Goal: Information Seeking & Learning: Learn about a topic

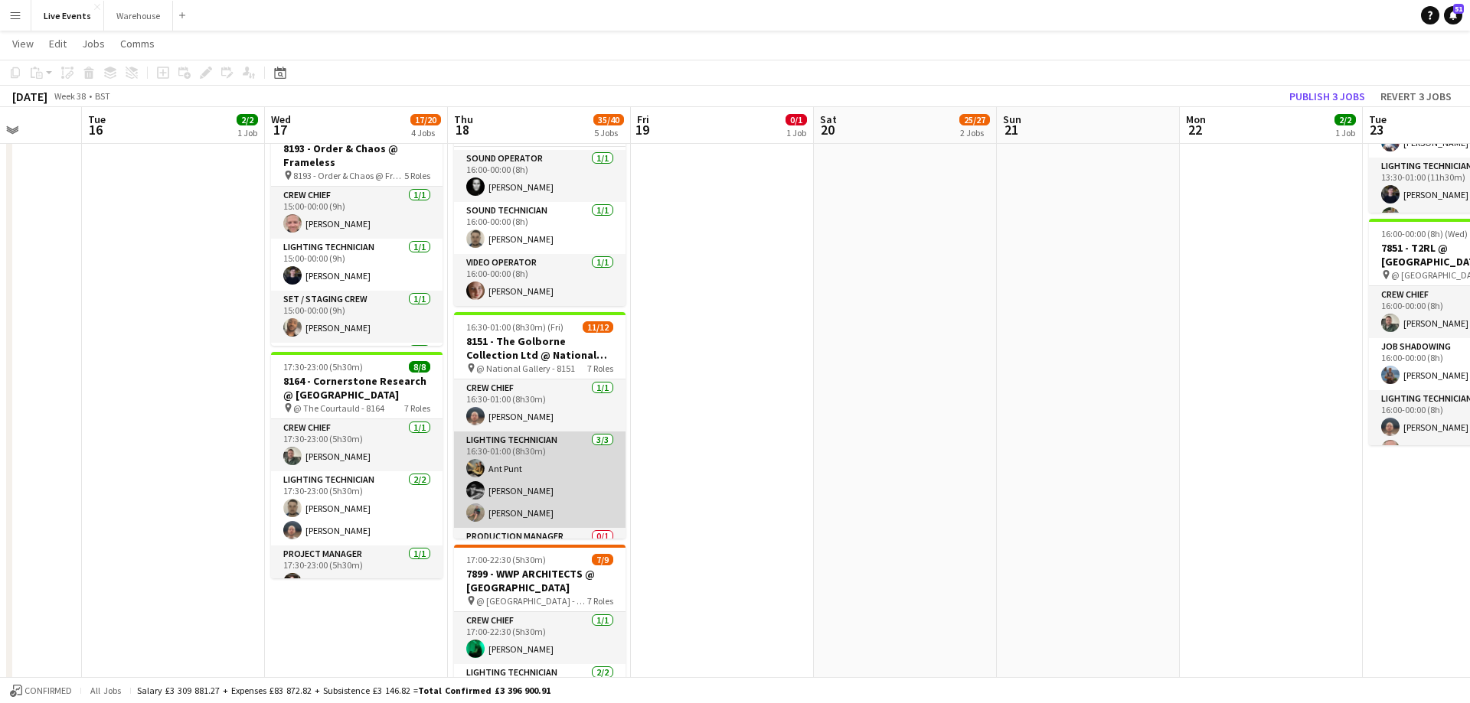
click at [524, 466] on app-card-role "Lighting Technician [DATE] 16:30-01:00 (8h30m) Ant Punt [PERSON_NAME] [PERSON_N…" at bounding box center [539, 480] width 171 height 96
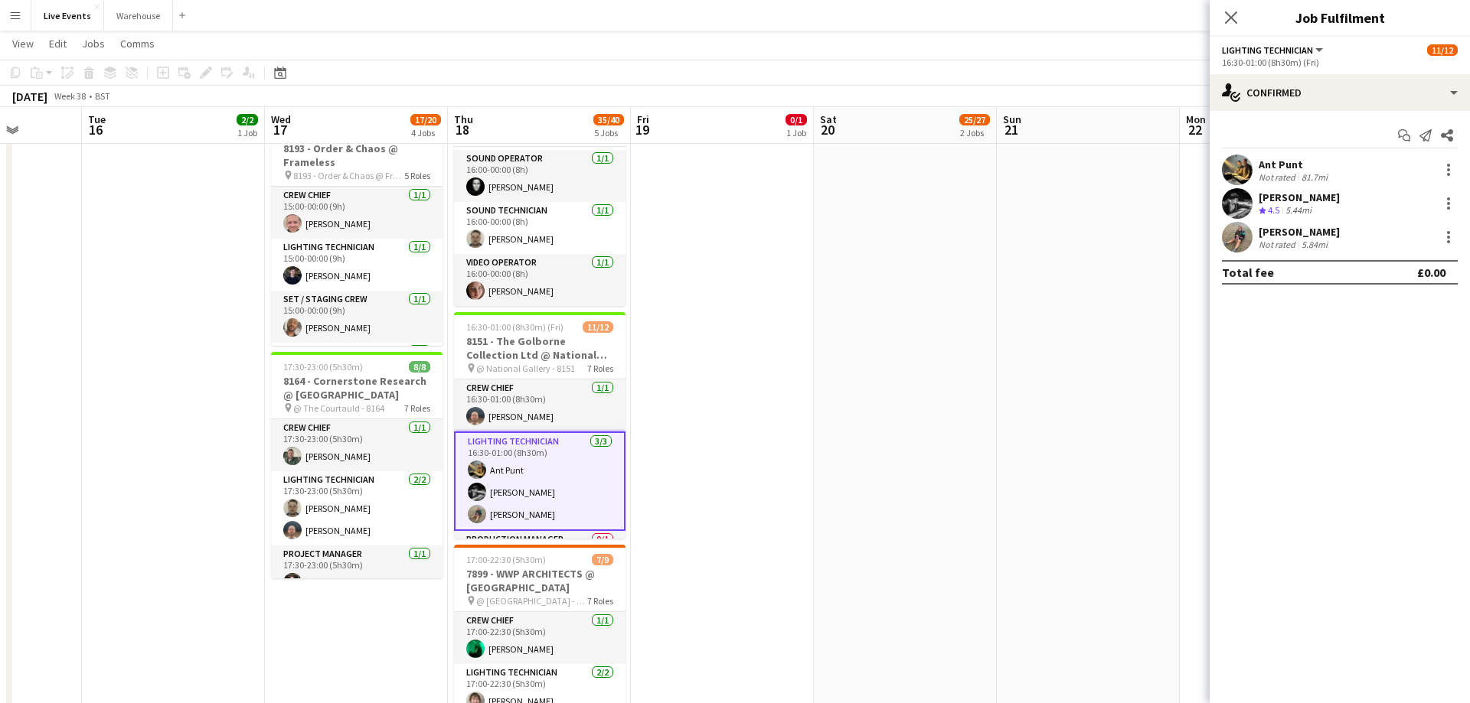
click at [1234, 180] on app-user-avatar at bounding box center [1237, 170] width 31 height 31
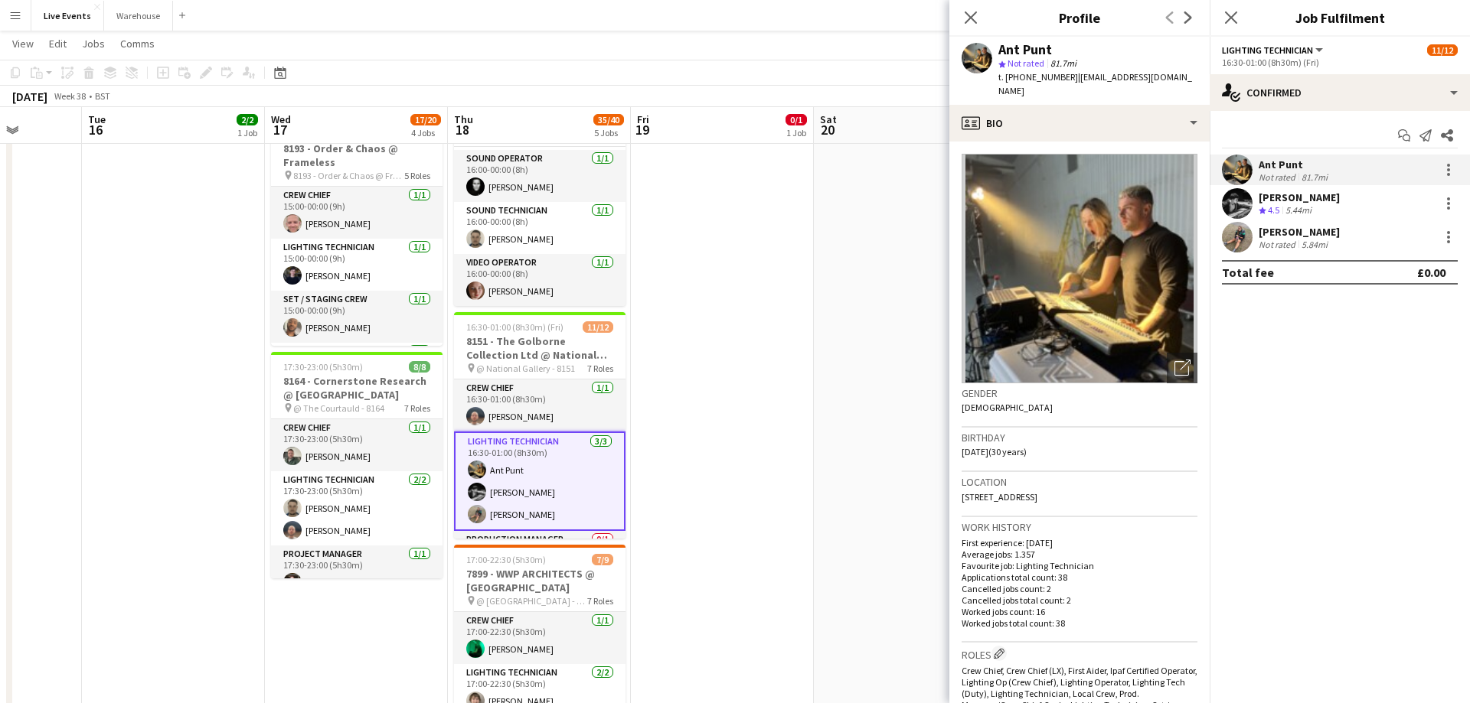
click at [806, 290] on app-date-cell "Draft 11:00-20:00 (9h) 0/1 8299 - Fait Accompli (London) Ltd @ [GEOGRAPHIC_DATA…" at bounding box center [722, 273] width 183 height 1141
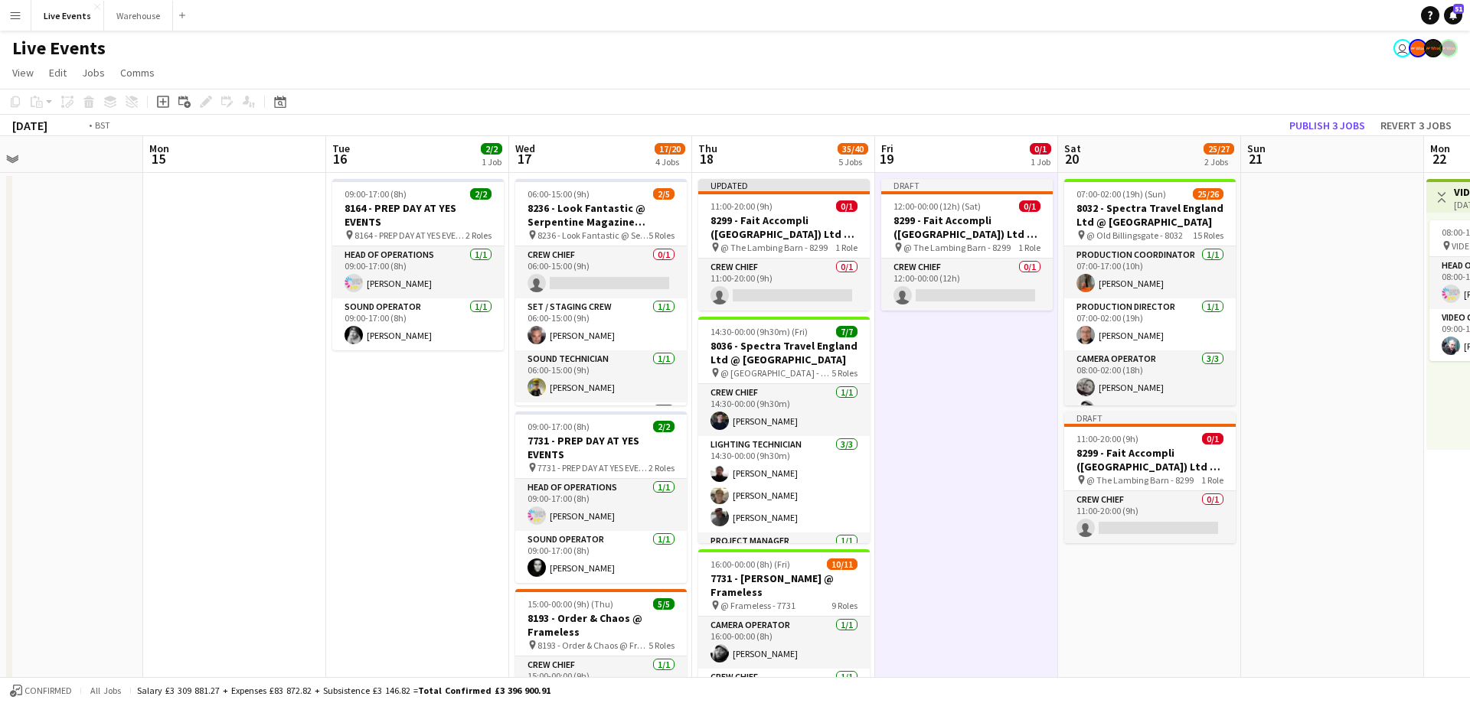
drag, startPoint x: 329, startPoint y: 146, endPoint x: 1121, endPoint y: 156, distance: 792.4
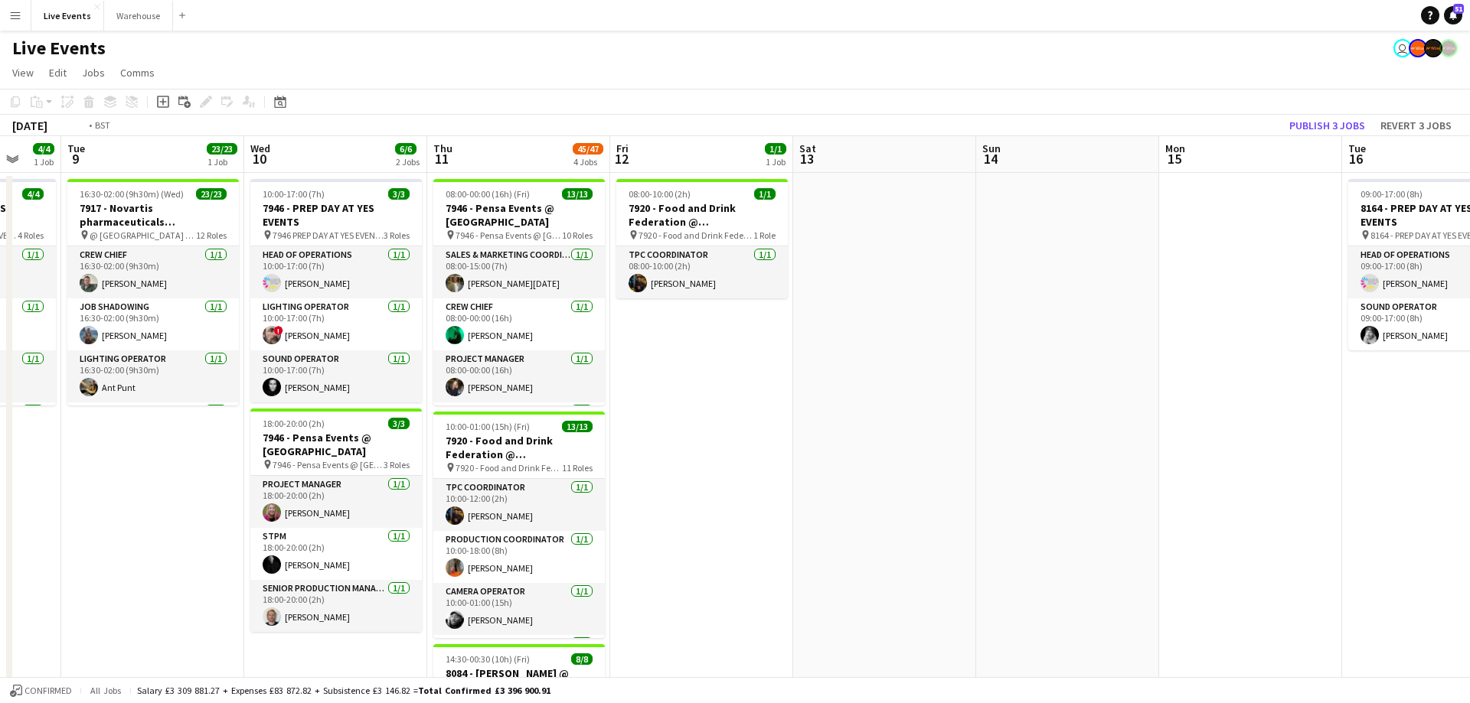
drag, startPoint x: 461, startPoint y: 152, endPoint x: 1241, endPoint y: 153, distance: 780.0
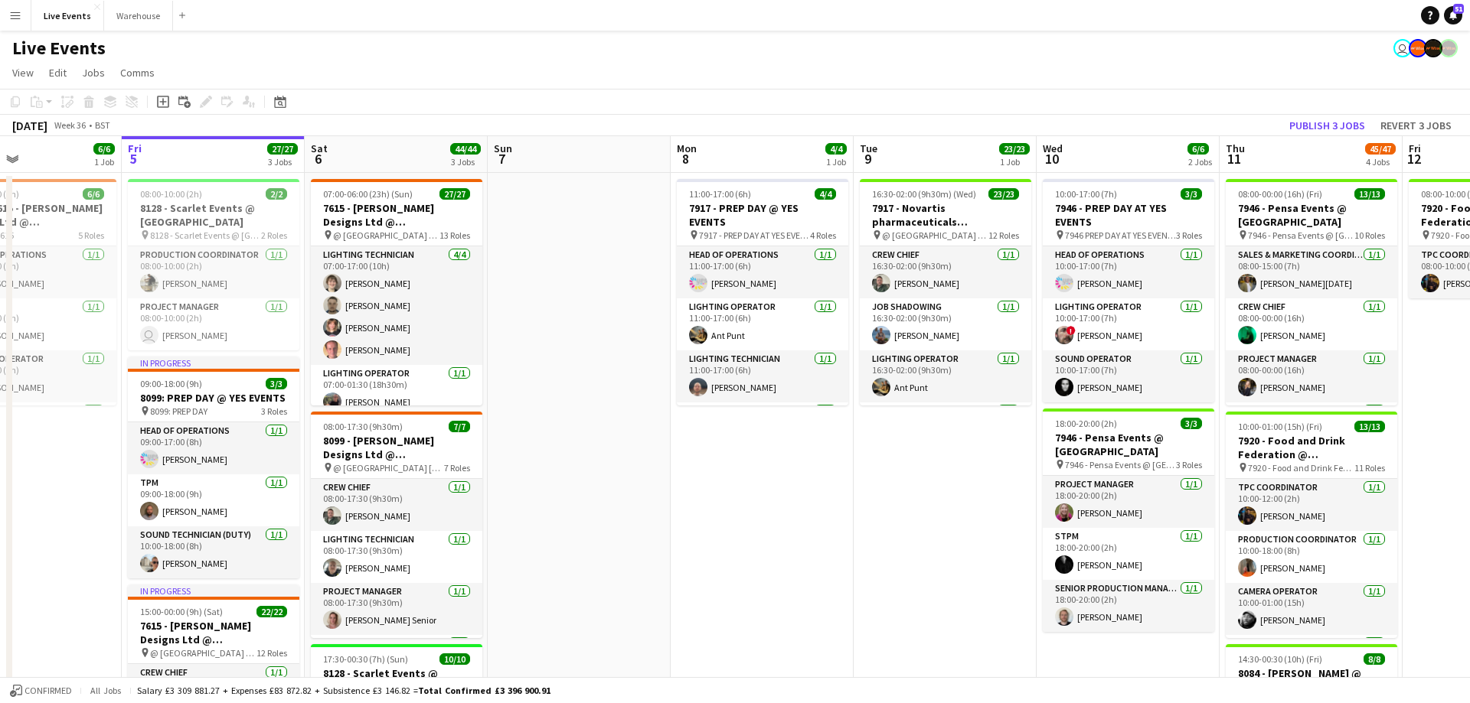
drag, startPoint x: 468, startPoint y: 150, endPoint x: 947, endPoint y: 197, distance: 481.5
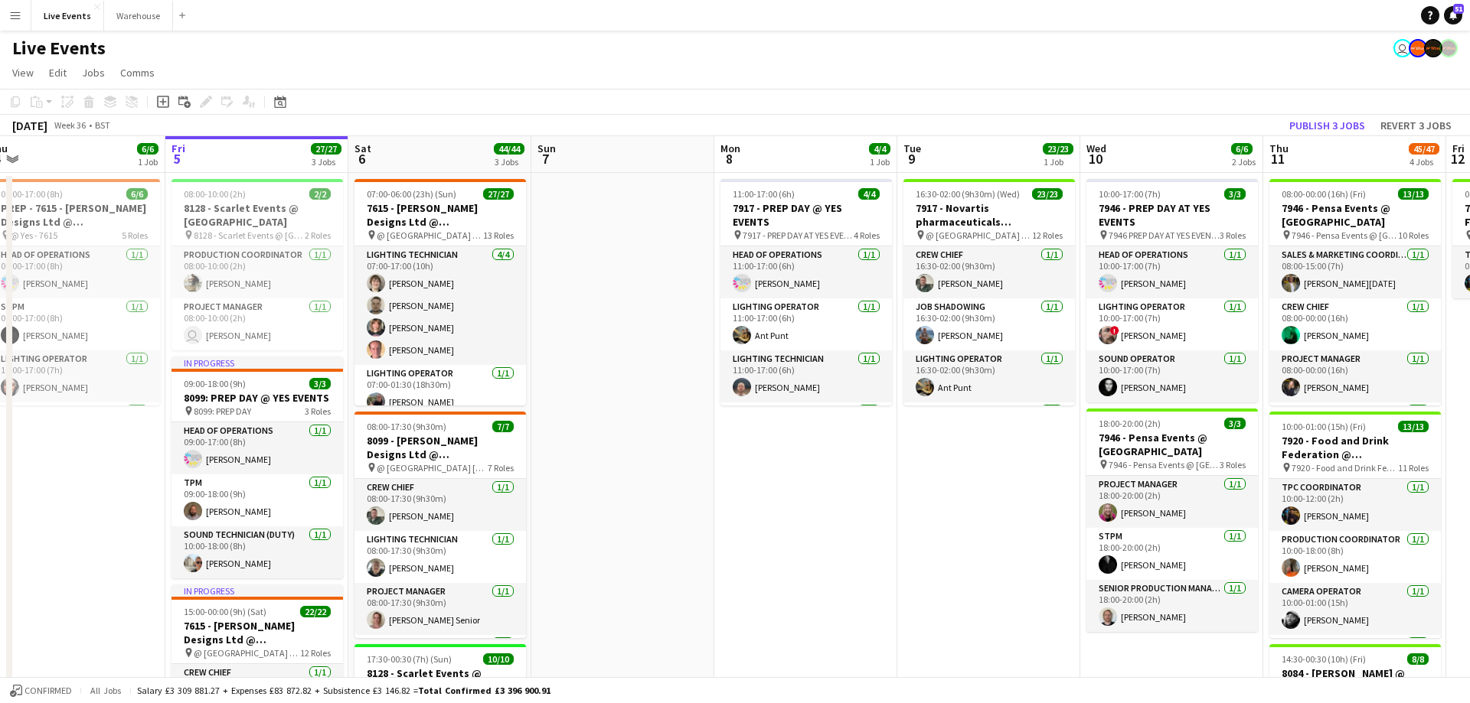
scroll to position [0, 315]
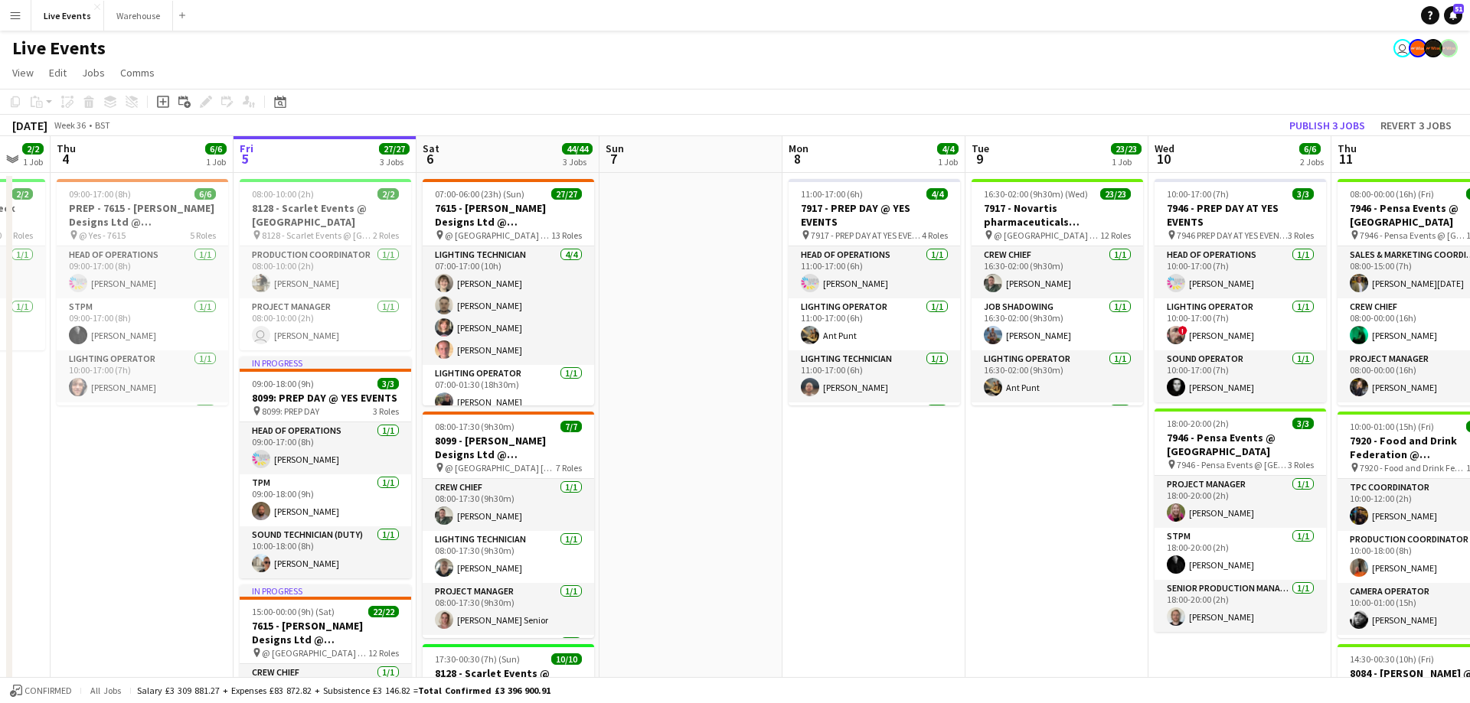
drag, startPoint x: 703, startPoint y: 200, endPoint x: 814, endPoint y: 199, distance: 111.8
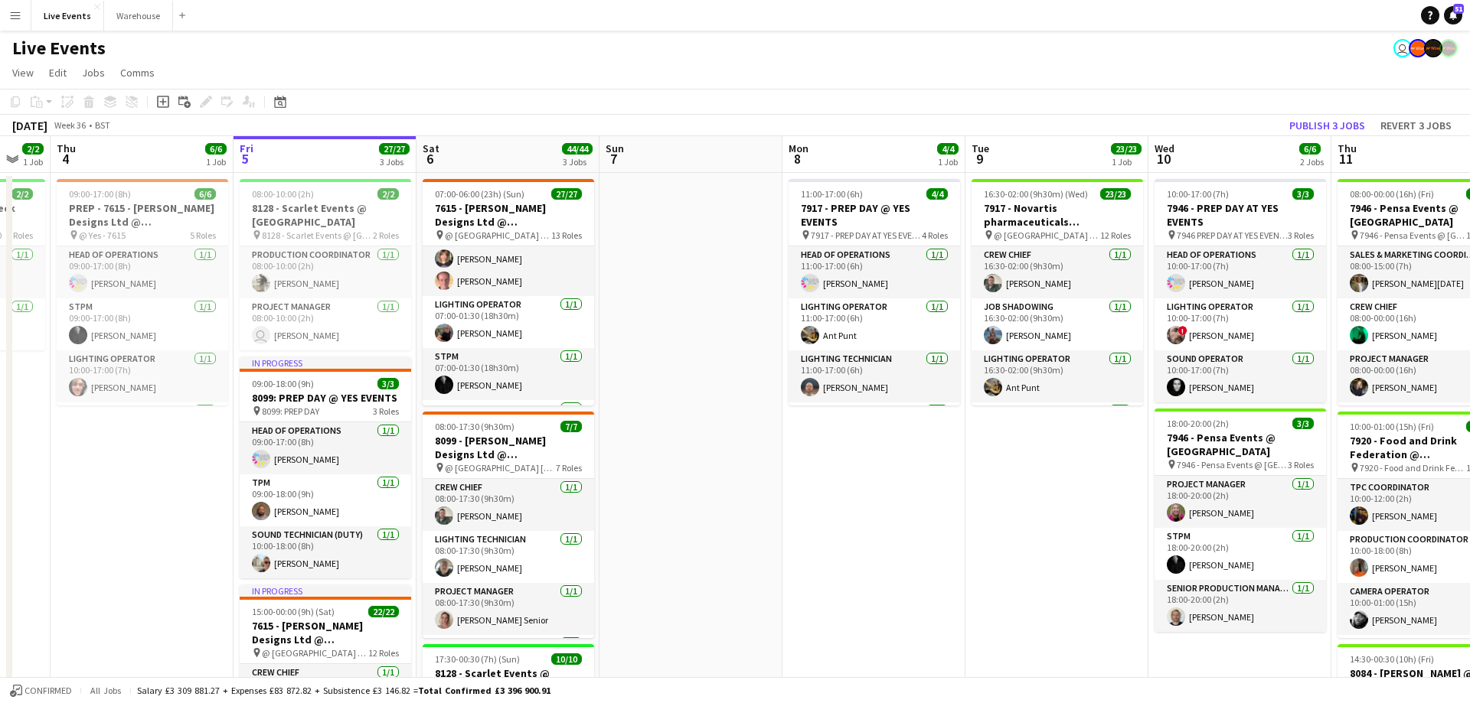
scroll to position [0, 0]
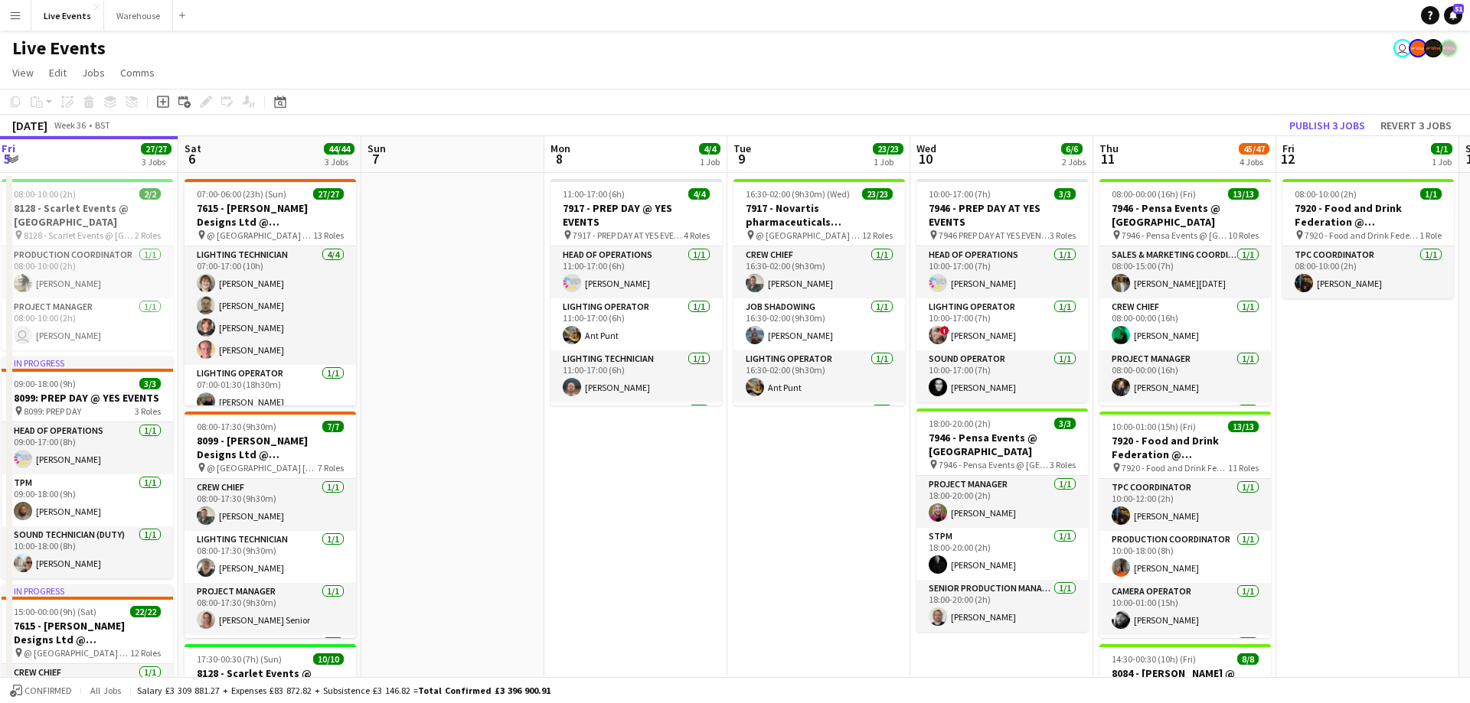
drag, startPoint x: 1278, startPoint y: 149, endPoint x: 525, endPoint y: 189, distance: 754.3
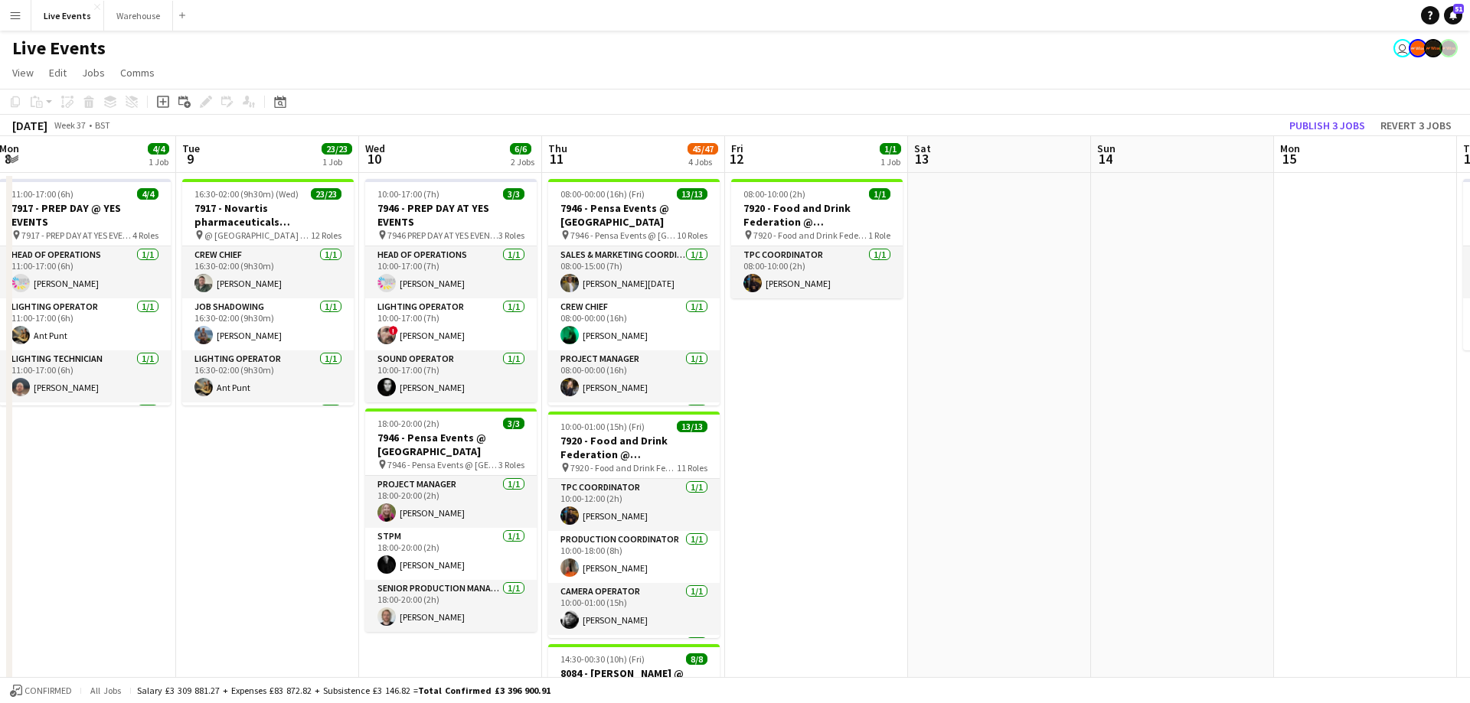
drag, startPoint x: 972, startPoint y: 192, endPoint x: 752, endPoint y: 215, distance: 220.9
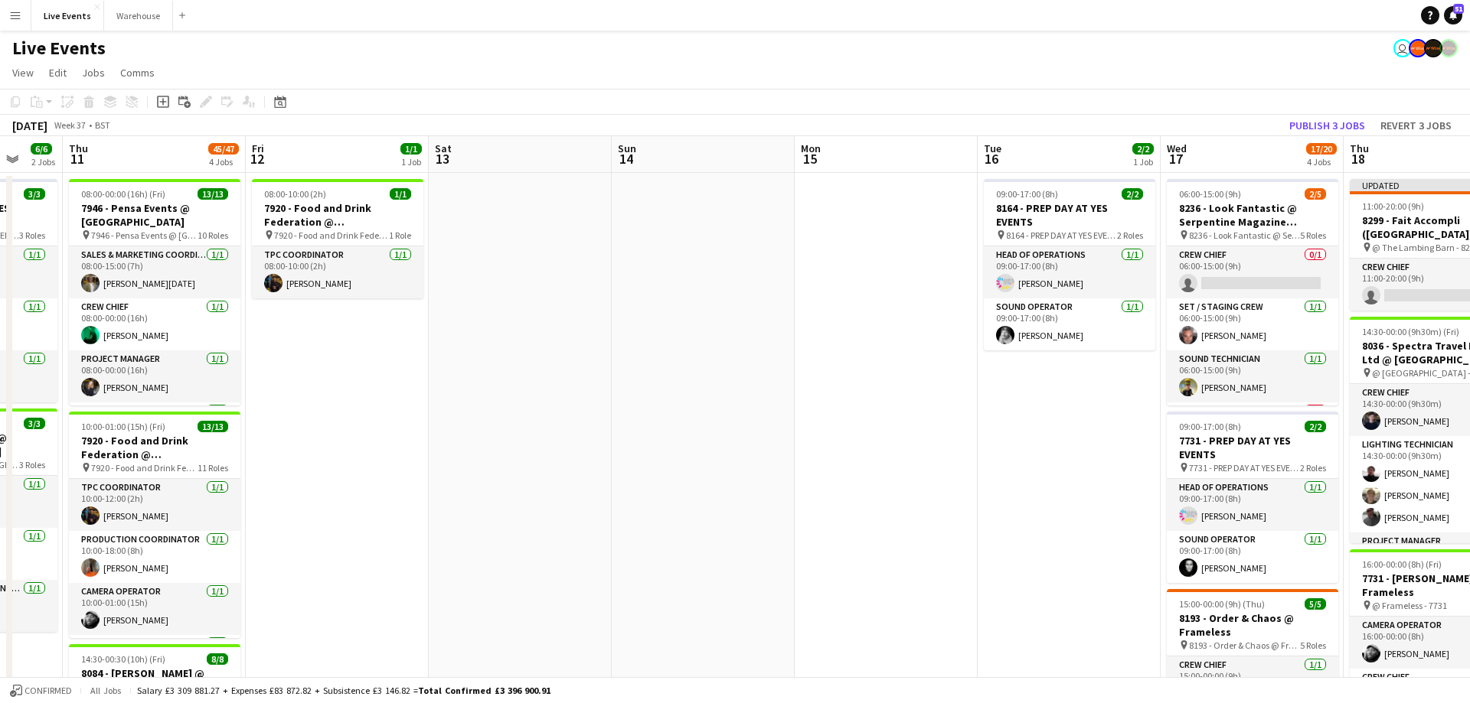
drag, startPoint x: 1098, startPoint y: 165, endPoint x: 697, endPoint y: 175, distance: 401.3
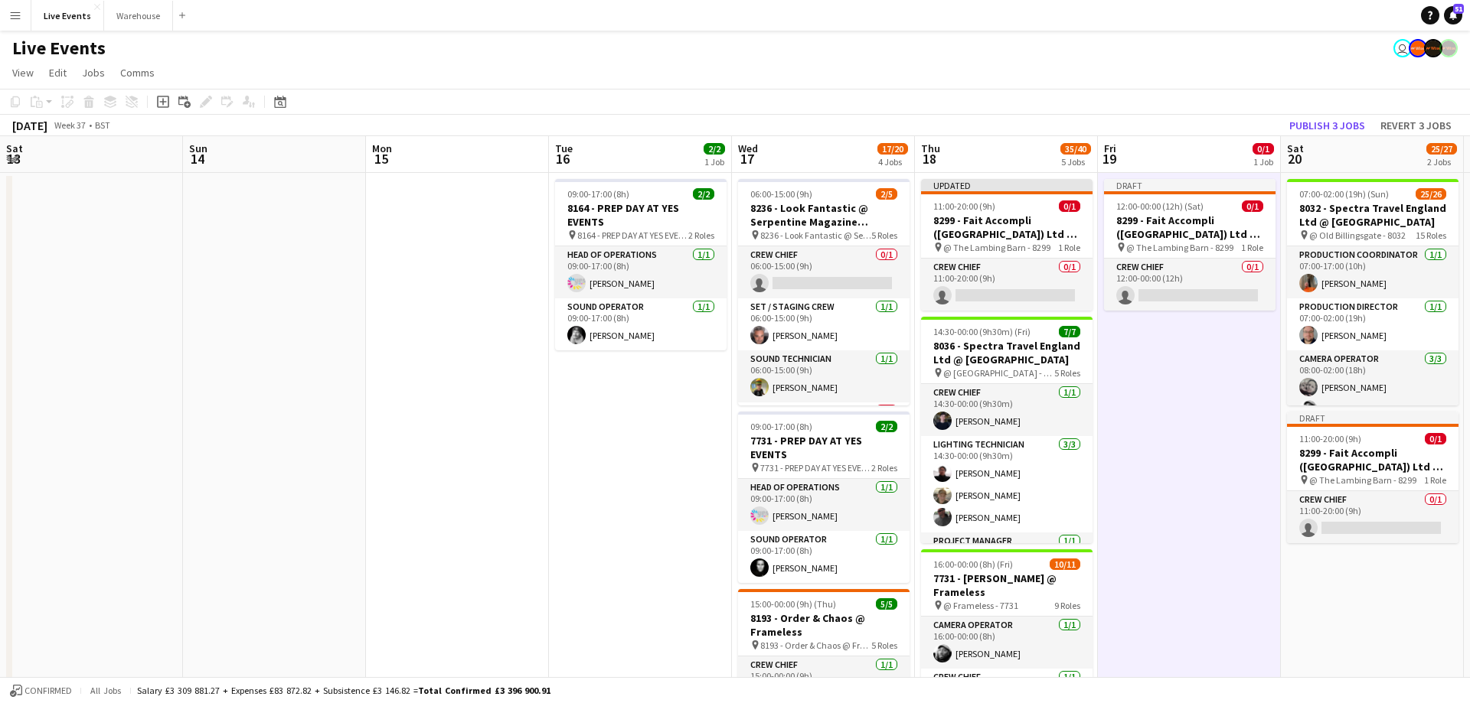
drag, startPoint x: 987, startPoint y: 155, endPoint x: 858, endPoint y: 168, distance: 130.0
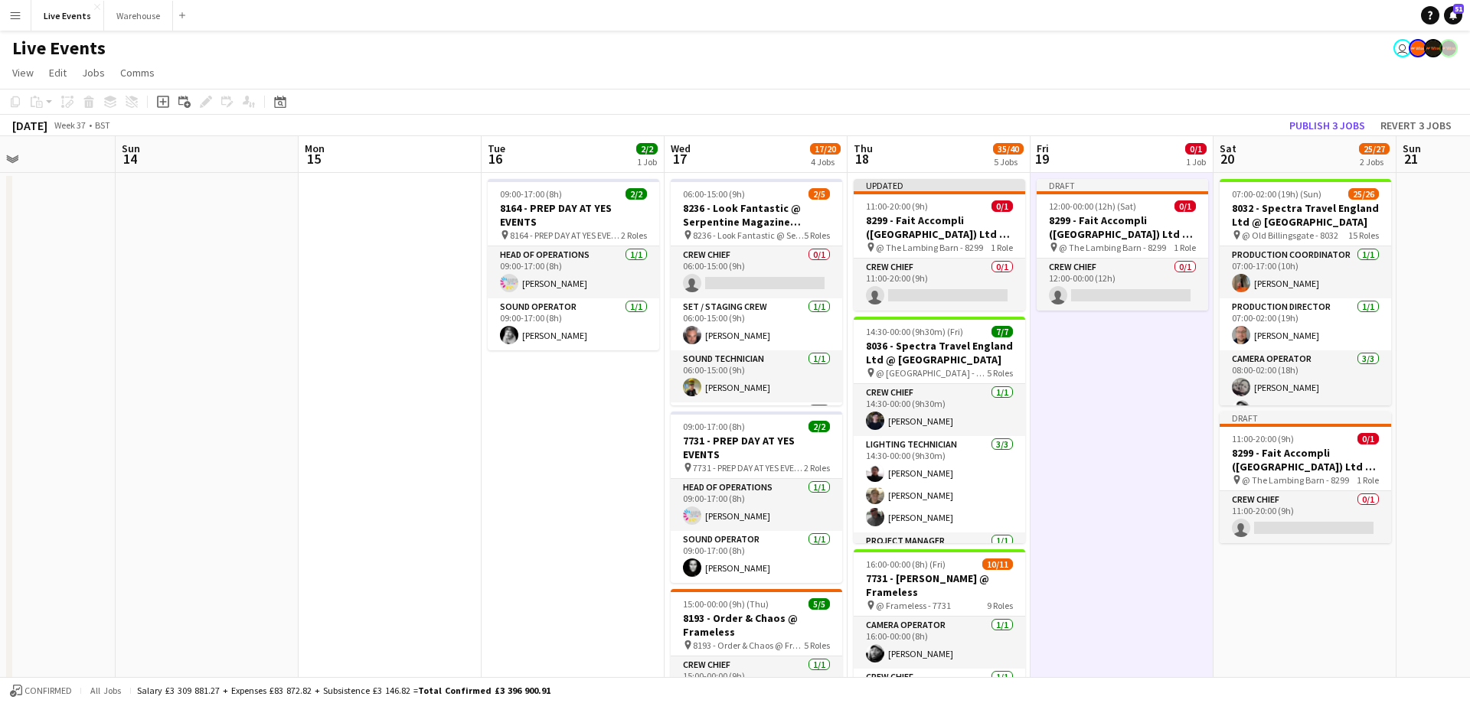
scroll to position [0, 683]
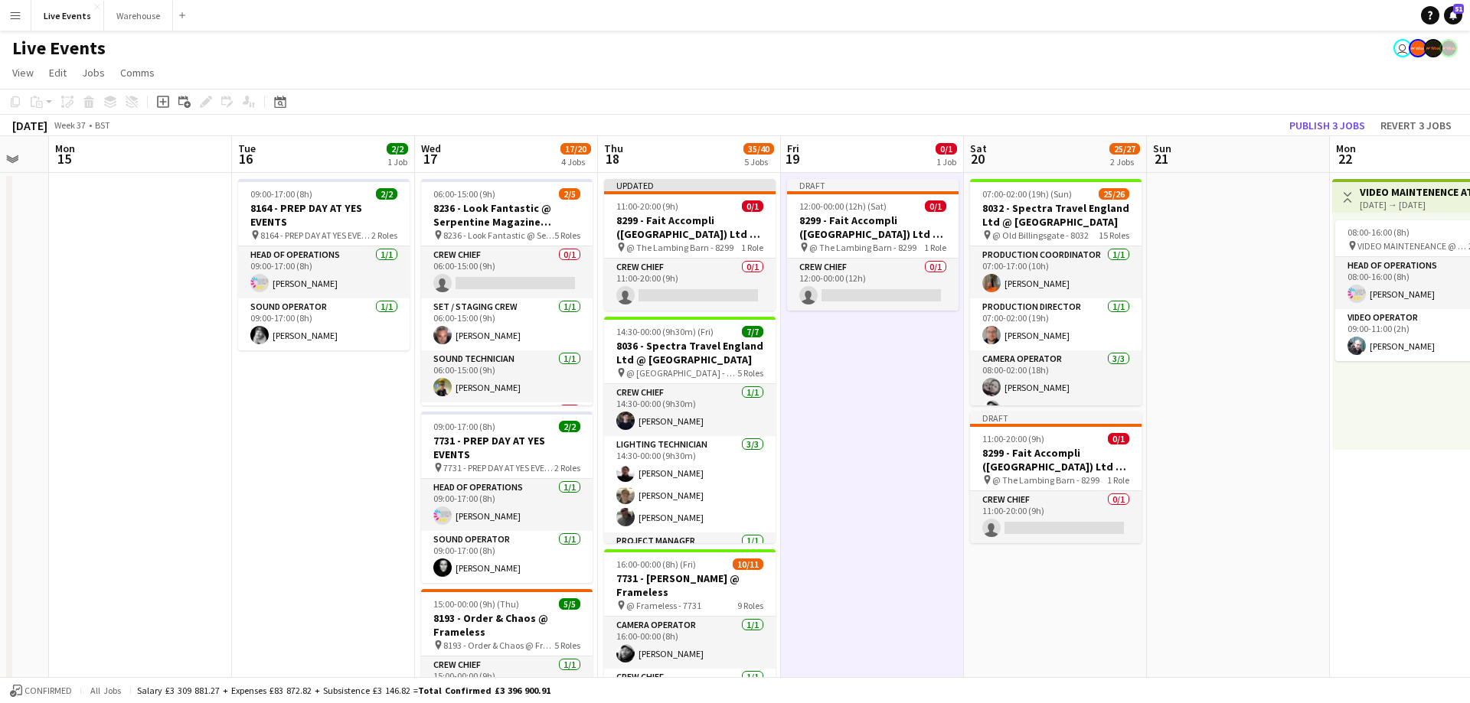
drag, startPoint x: 907, startPoint y: 166, endPoint x: 687, endPoint y: 183, distance: 220.3
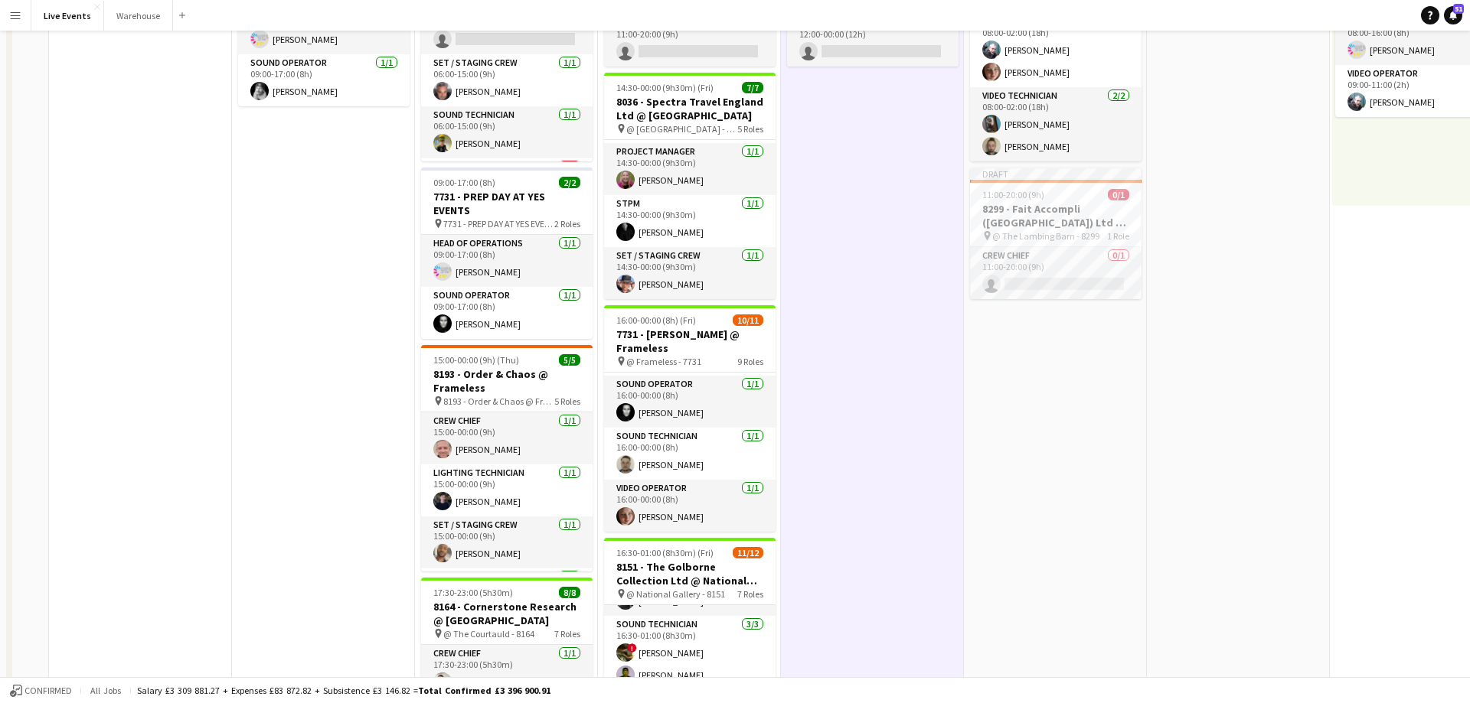
scroll to position [10, 0]
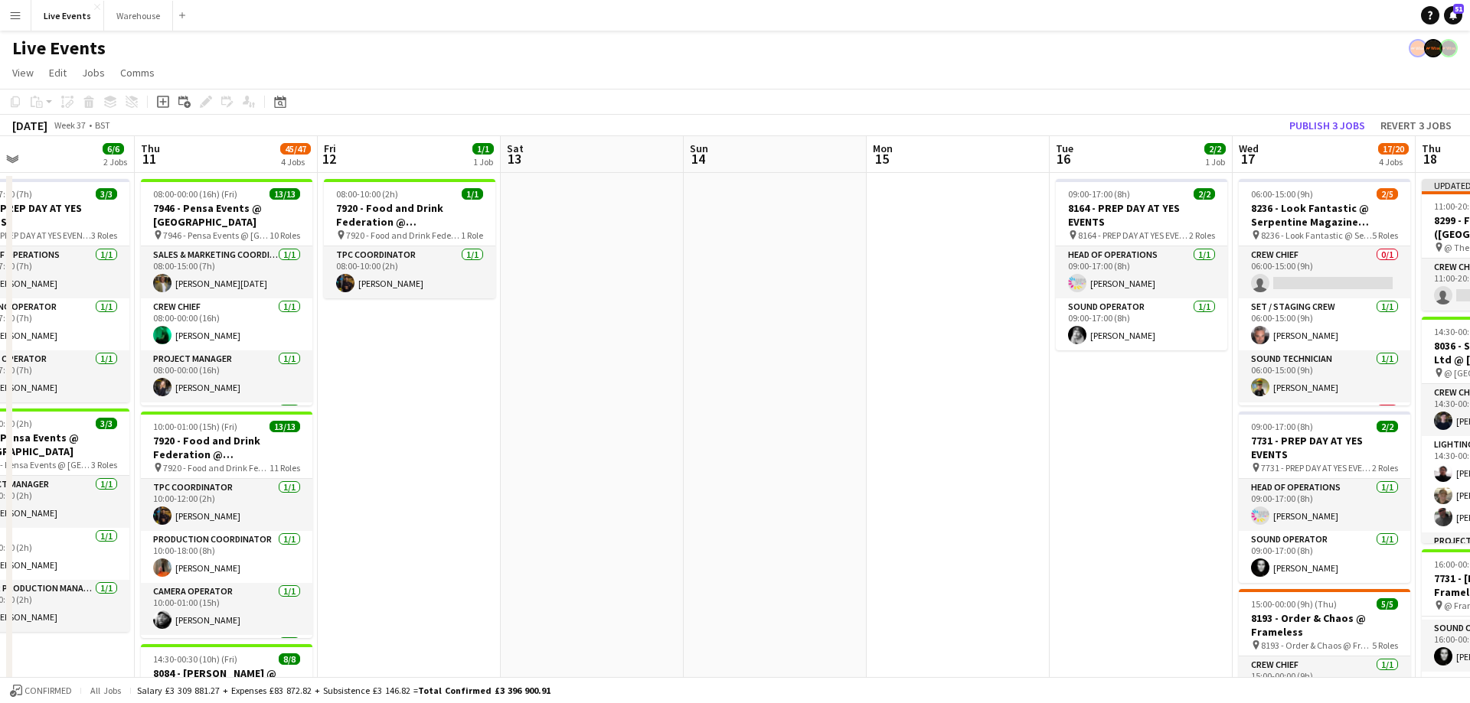
drag, startPoint x: 270, startPoint y: 167, endPoint x: 1036, endPoint y: 178, distance: 766.4
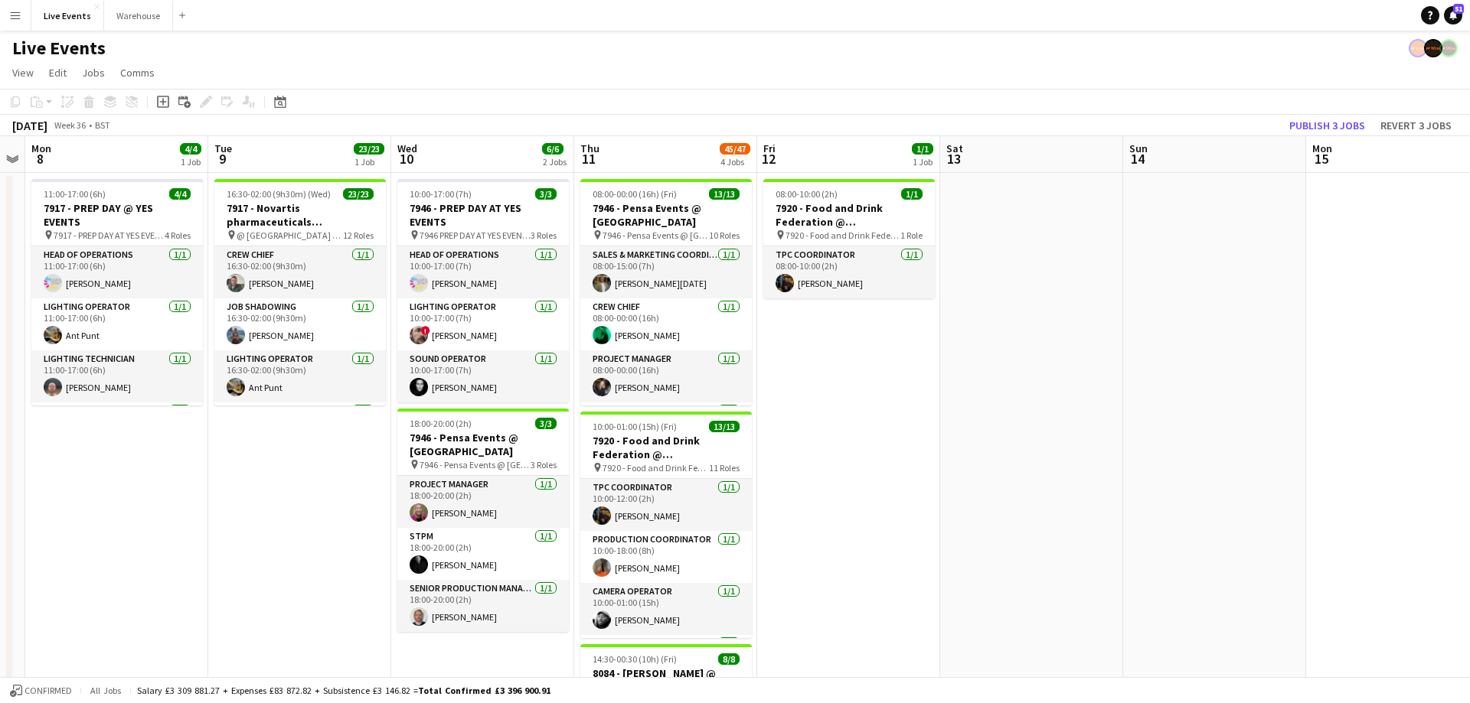
drag, startPoint x: 582, startPoint y: 162, endPoint x: 1075, endPoint y: 200, distance: 494.5
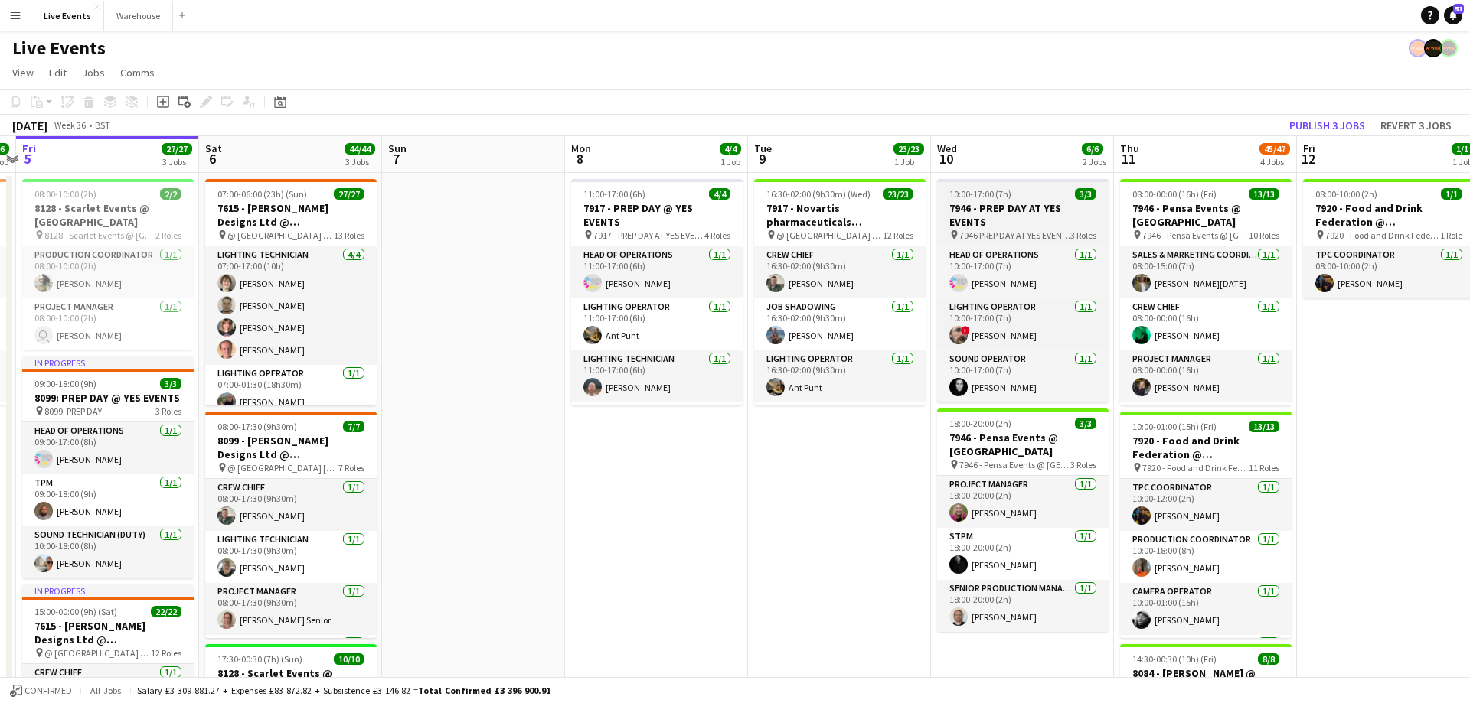
drag, startPoint x: 952, startPoint y: 179, endPoint x: 1094, endPoint y: 190, distance: 142.8
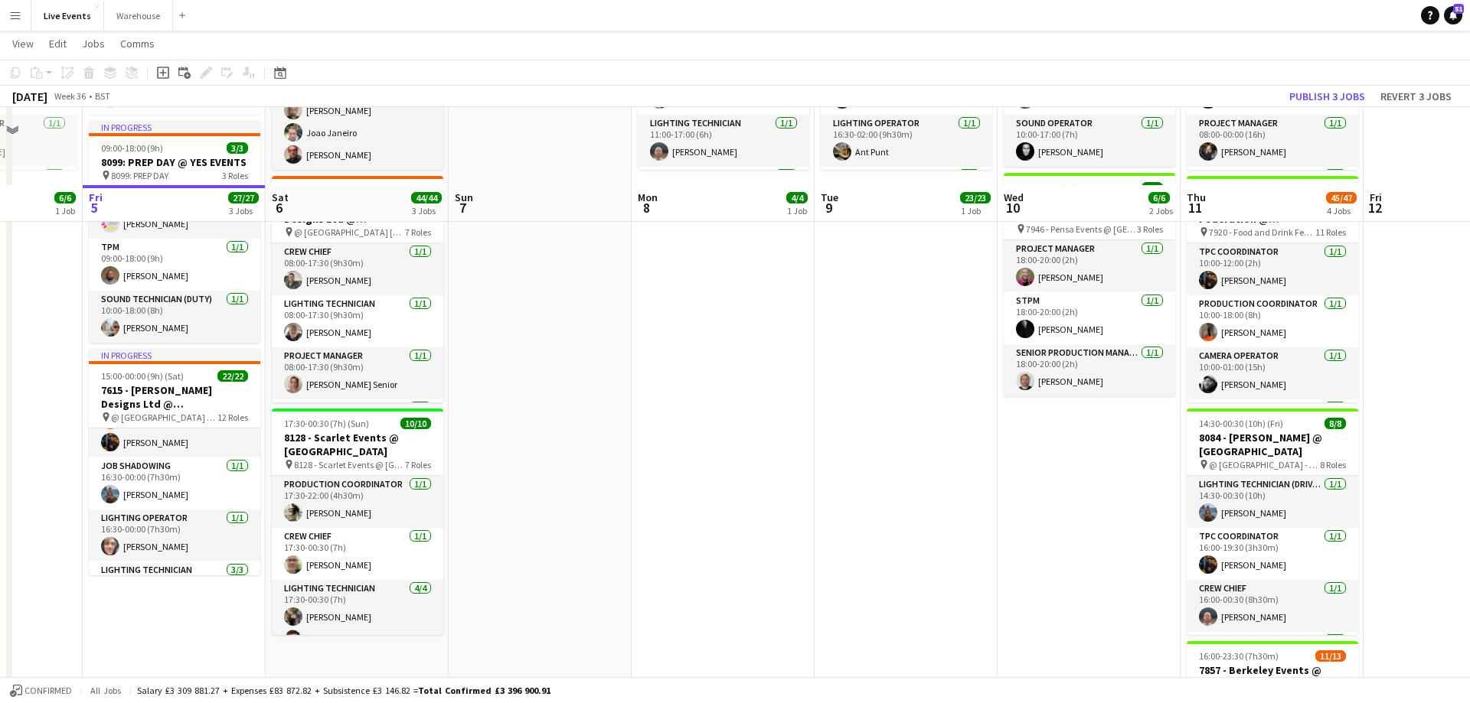
scroll to position [312, 0]
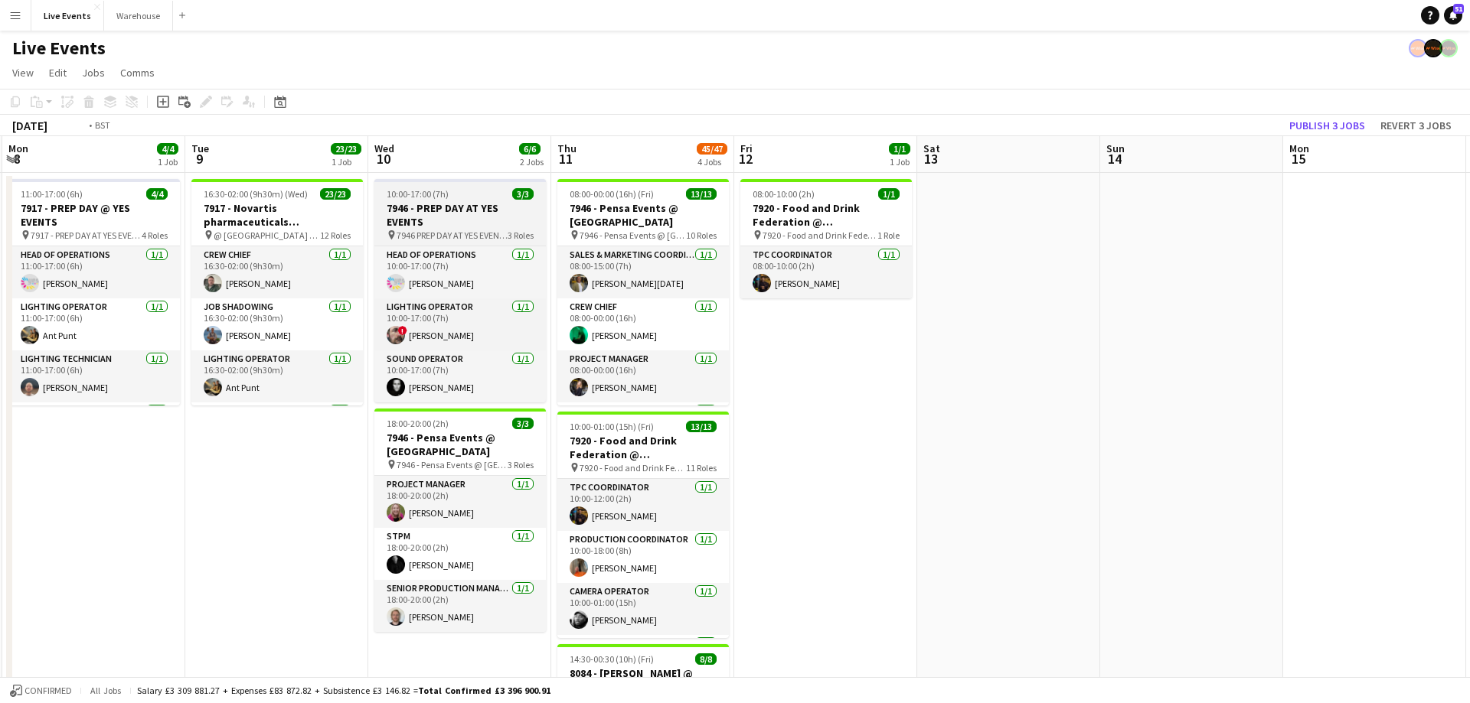
drag, startPoint x: 1055, startPoint y: 166, endPoint x: 444, endPoint y: 218, distance: 613.1
